Goal: Use online tool/utility: Utilize a website feature to perform a specific function

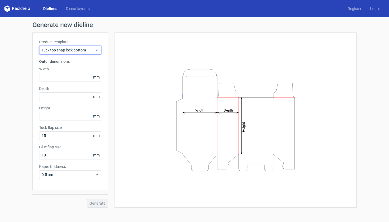
click at [72, 51] on span "Tuck top snap lock bottom" at bounding box center [68, 49] width 53 height 5
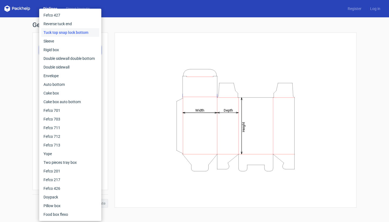
click at [23, 51] on div "Generate new dieline Product template Tuck top snap lock bottom Outer dimension…" at bounding box center [194, 114] width 389 height 194
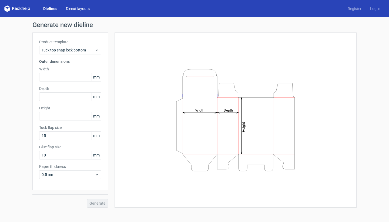
click at [68, 9] on link "Diecut layouts" at bounding box center [78, 8] width 32 height 5
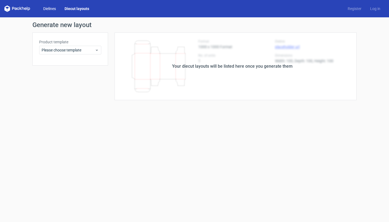
click at [54, 10] on link "Dielines" at bounding box center [49, 8] width 21 height 5
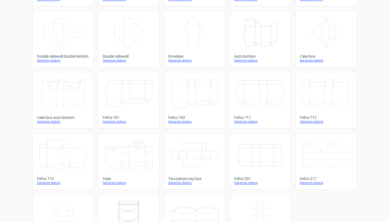
scroll to position [84, 0]
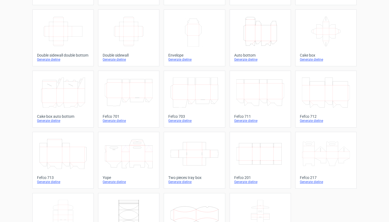
click at [54, 181] on div "Generate dieline" at bounding box center [63, 181] width 52 height 4
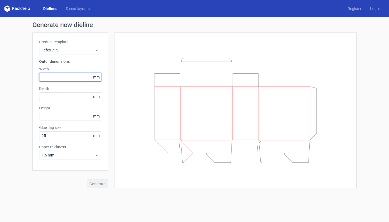
click at [64, 76] on input "text" at bounding box center [70, 77] width 62 height 9
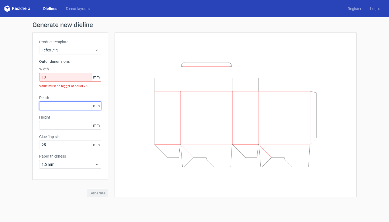
click at [58, 94] on div "Product template Fefco 713 Outer dimensions Width 10 mm Value must be bigger or…" at bounding box center [70, 105] width 76 height 147
click at [53, 75] on input "10" at bounding box center [70, 77] width 62 height 9
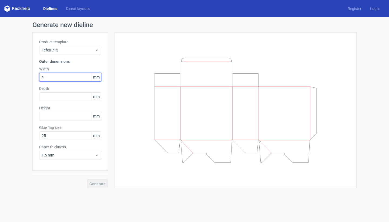
type input "40"
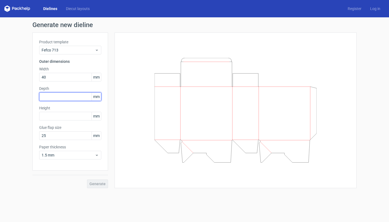
click at [54, 96] on input "text" at bounding box center [70, 96] width 62 height 9
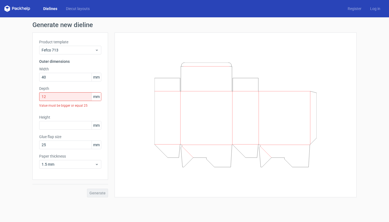
click at [60, 122] on div "Product template Fefco 713 Outer dimensions Width 40 mm Depth 12 mm Value must …" at bounding box center [70, 105] width 76 height 147
click at [61, 96] on input "12" at bounding box center [70, 96] width 62 height 9
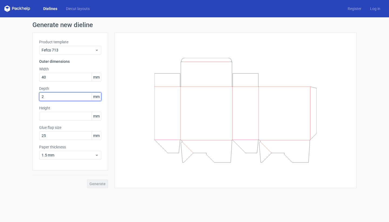
type input "25"
click at [59, 114] on input "text" at bounding box center [70, 116] width 62 height 9
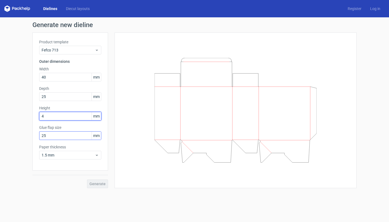
type input "45"
click at [56, 136] on input "25" at bounding box center [70, 135] width 62 height 9
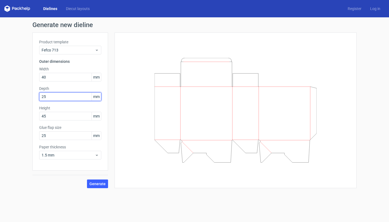
click at [46, 97] on input "25" at bounding box center [70, 96] width 62 height 9
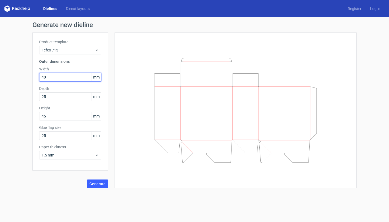
click at [49, 75] on input "40" at bounding box center [70, 77] width 62 height 9
type input "16"
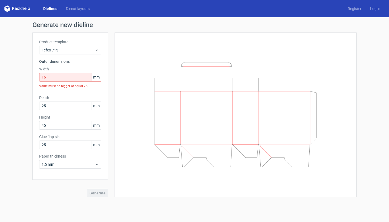
click at [74, 101] on div "Product template Fefco 713 Outer dimensions Width 16 mm Value must be bigger or…" at bounding box center [70, 105] width 76 height 147
click at [53, 146] on input "25" at bounding box center [70, 144] width 62 height 9
type input "16"
click at [58, 129] on input "45" at bounding box center [70, 125] width 62 height 9
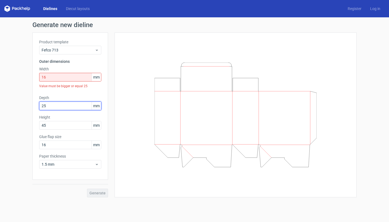
click at [62, 106] on input "25" at bounding box center [70, 105] width 62 height 9
type input "16"
click at [61, 128] on div "Height 45 mm" at bounding box center [70, 121] width 62 height 15
